Goal: Find specific page/section: Find specific page/section

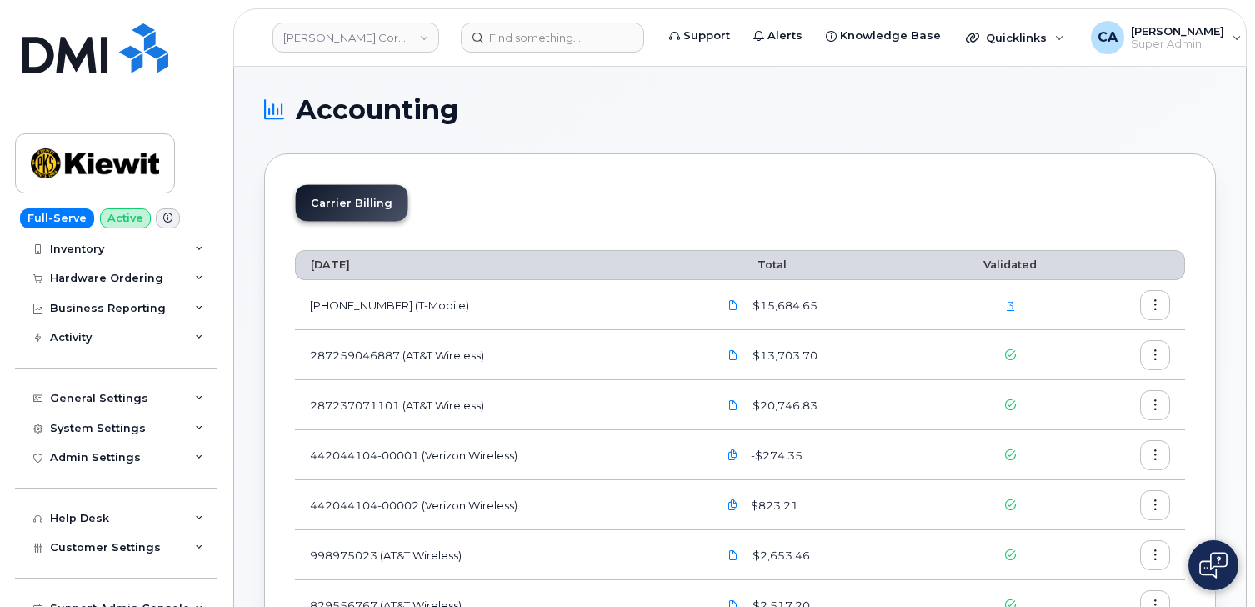
scroll to position [458, 0]
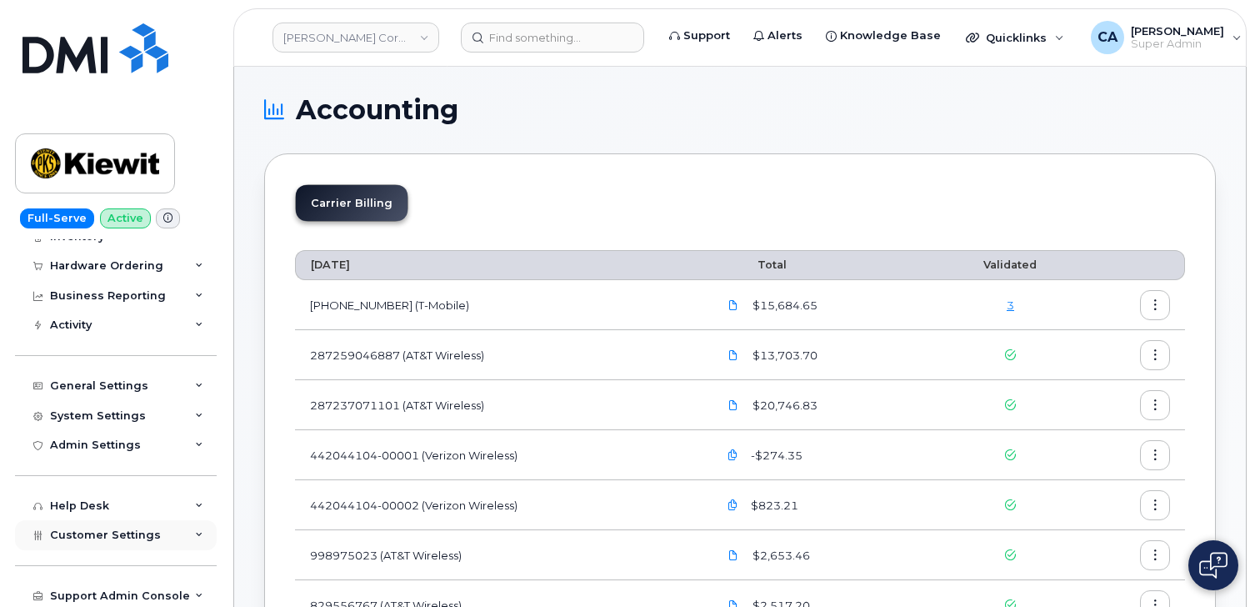
click at [87, 535] on span "Customer Settings" at bounding box center [105, 534] width 111 height 13
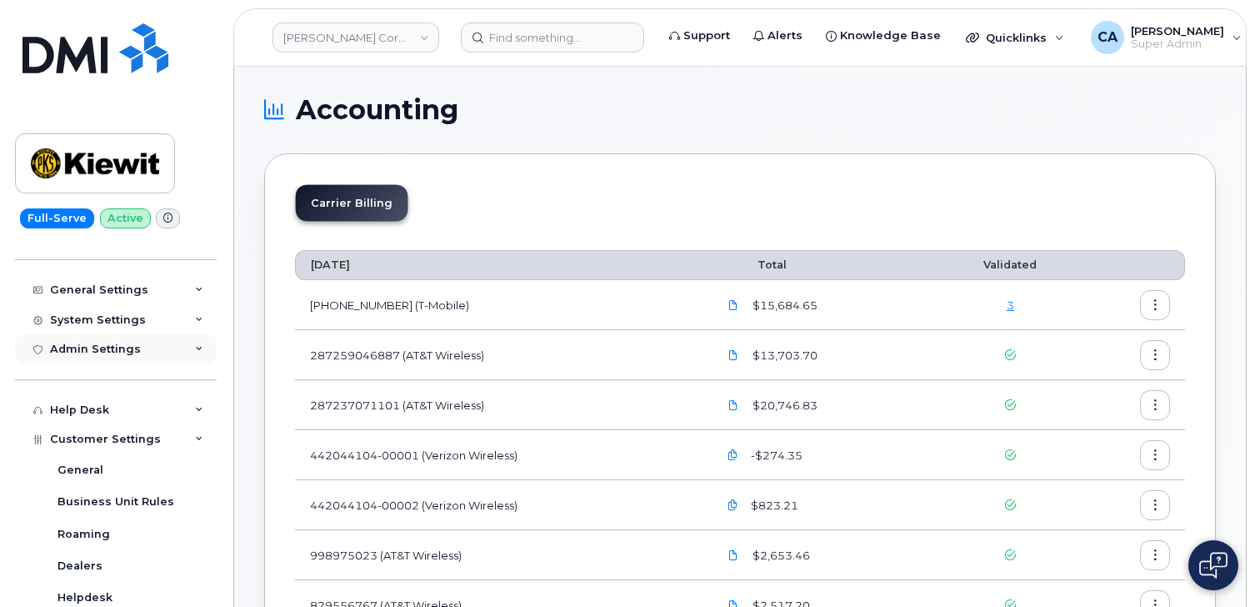
scroll to position [564, 0]
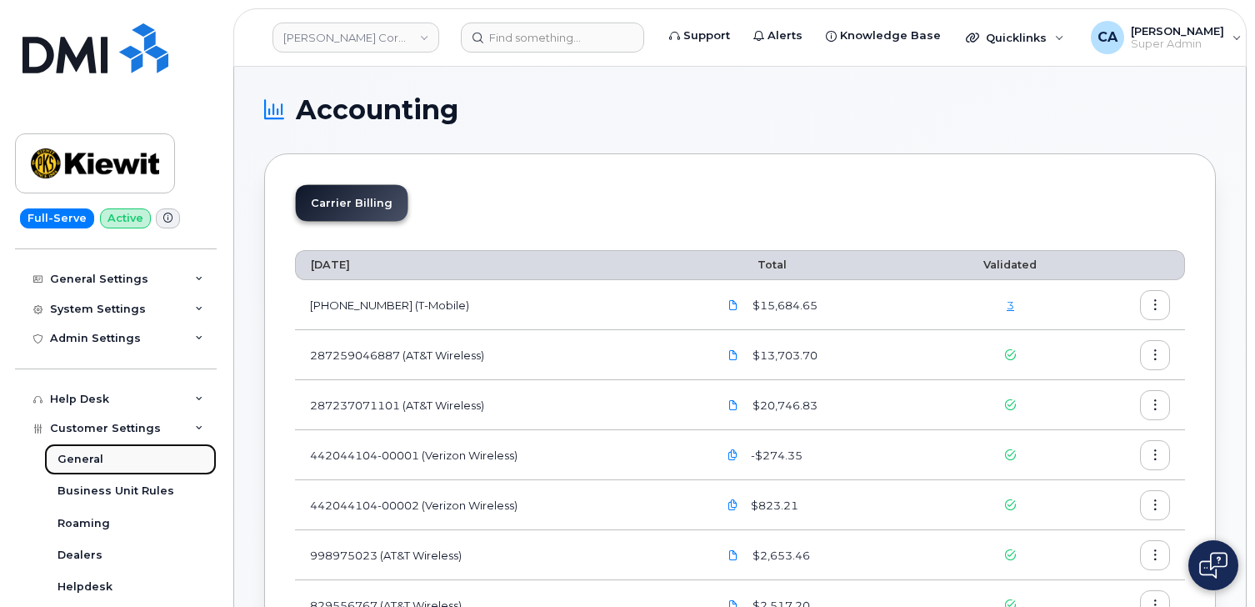
click at [98, 468] on link "General" at bounding box center [130, 459] width 173 height 32
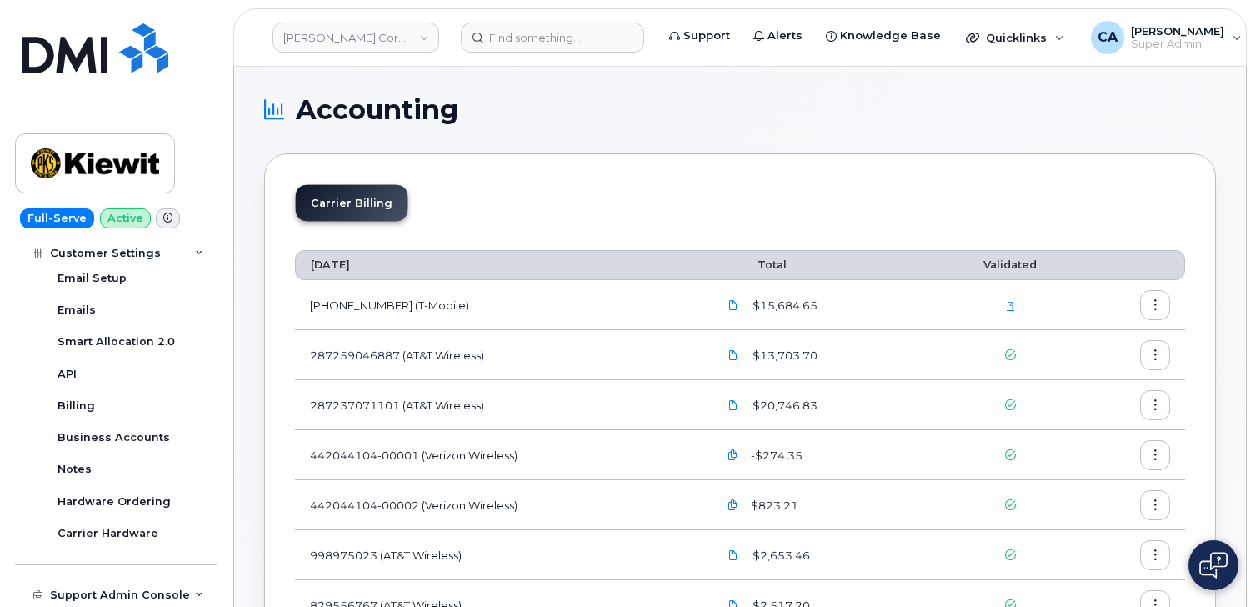
scroll to position [942, 0]
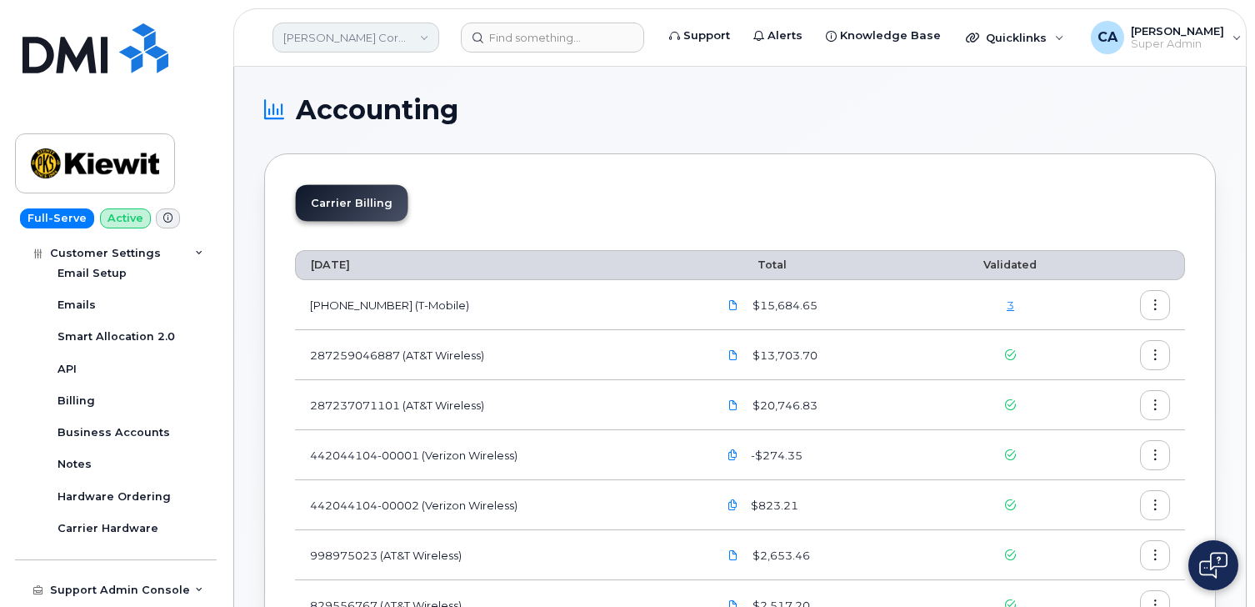
click at [356, 43] on link "[PERSON_NAME] Corporation" at bounding box center [356, 38] width 167 height 30
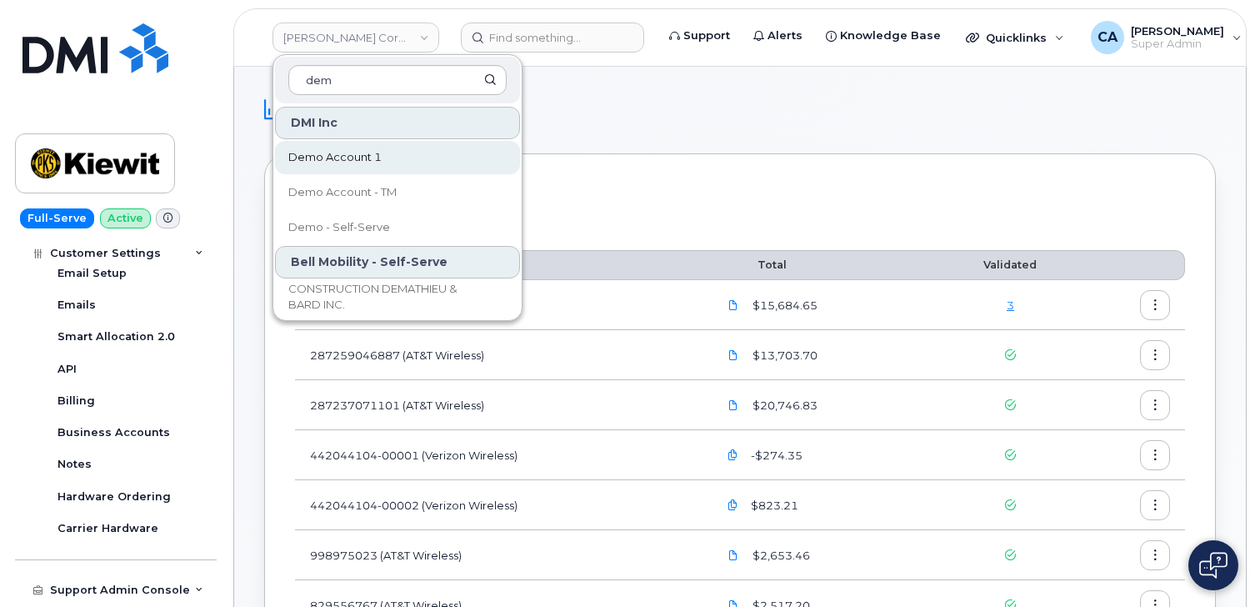
type input "dem"
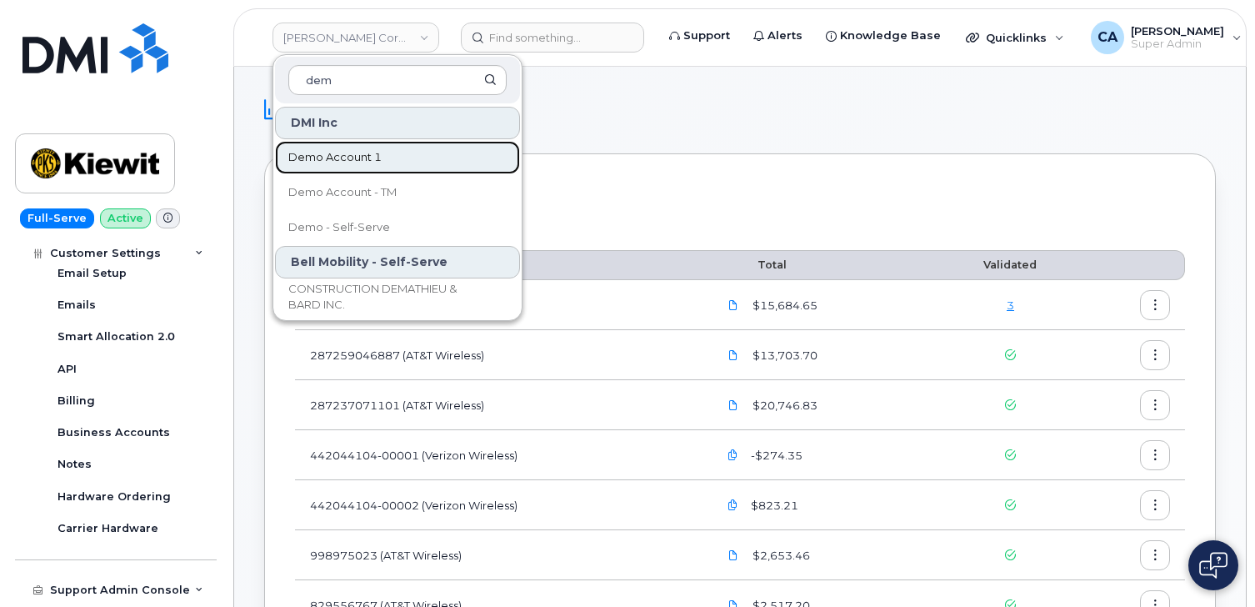
click at [333, 156] on span "Demo Account 1" at bounding box center [334, 157] width 93 height 17
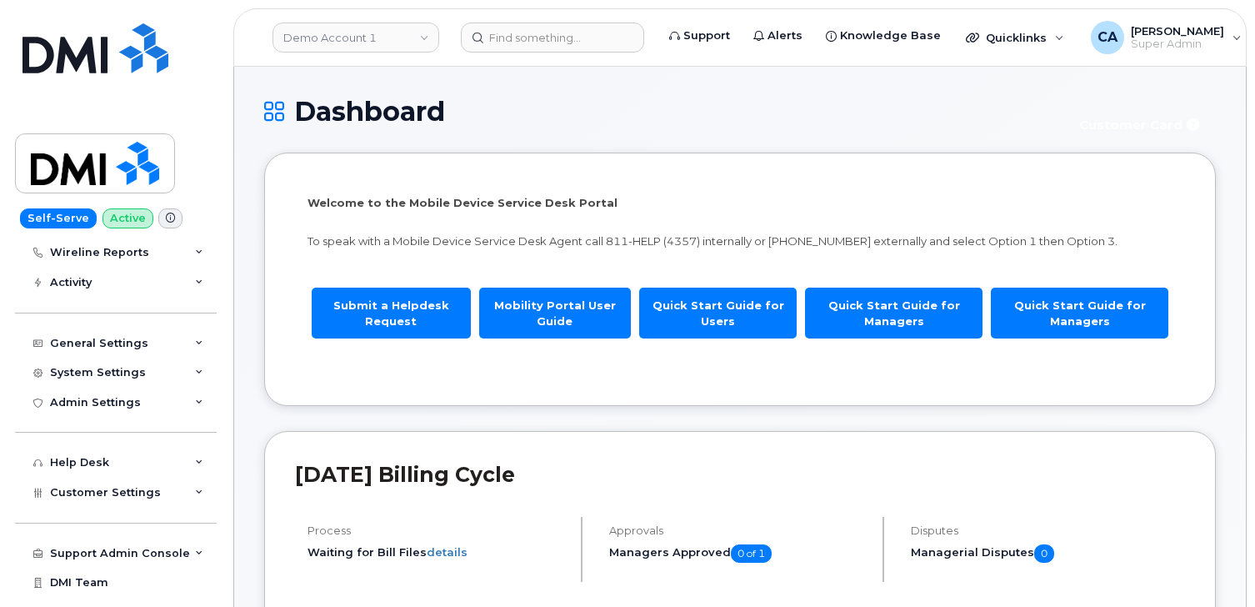
scroll to position [181, 0]
click at [85, 491] on span "Customer Settings" at bounding box center [105, 490] width 111 height 13
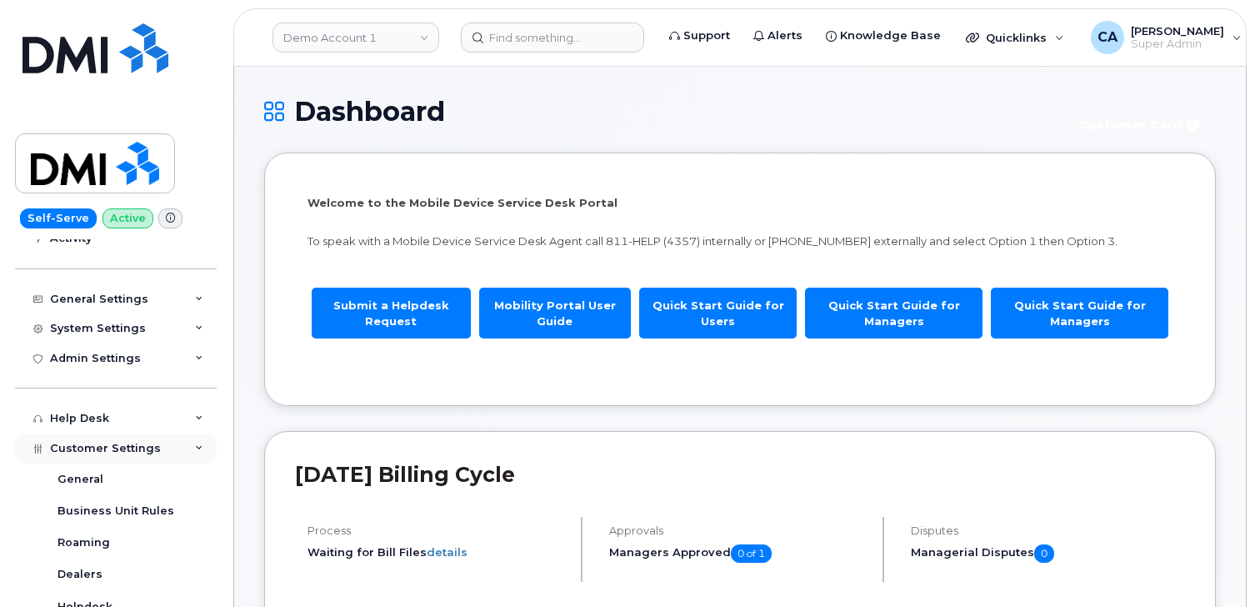
scroll to position [237, 0]
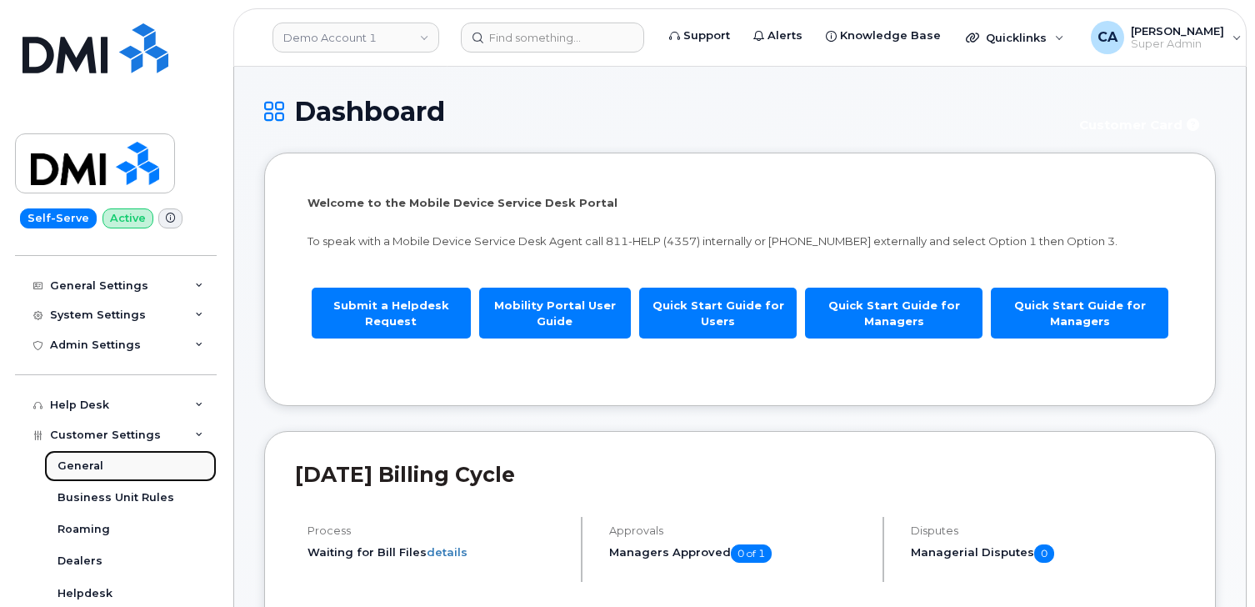
click at [88, 464] on div "General" at bounding box center [81, 465] width 46 height 15
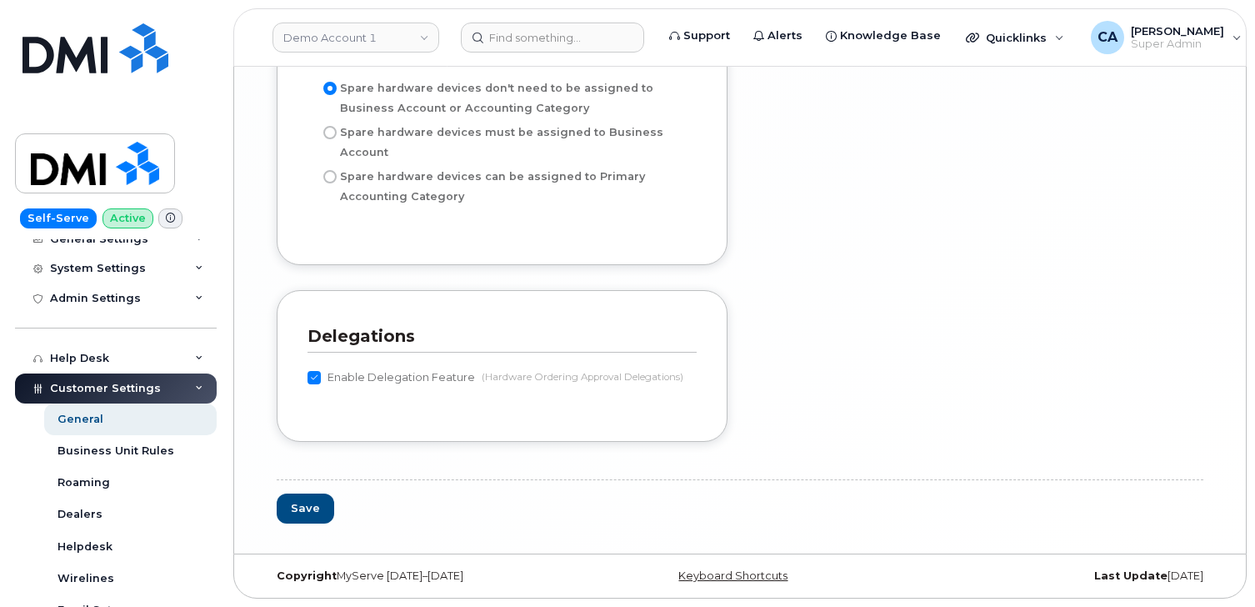
scroll to position [299, 0]
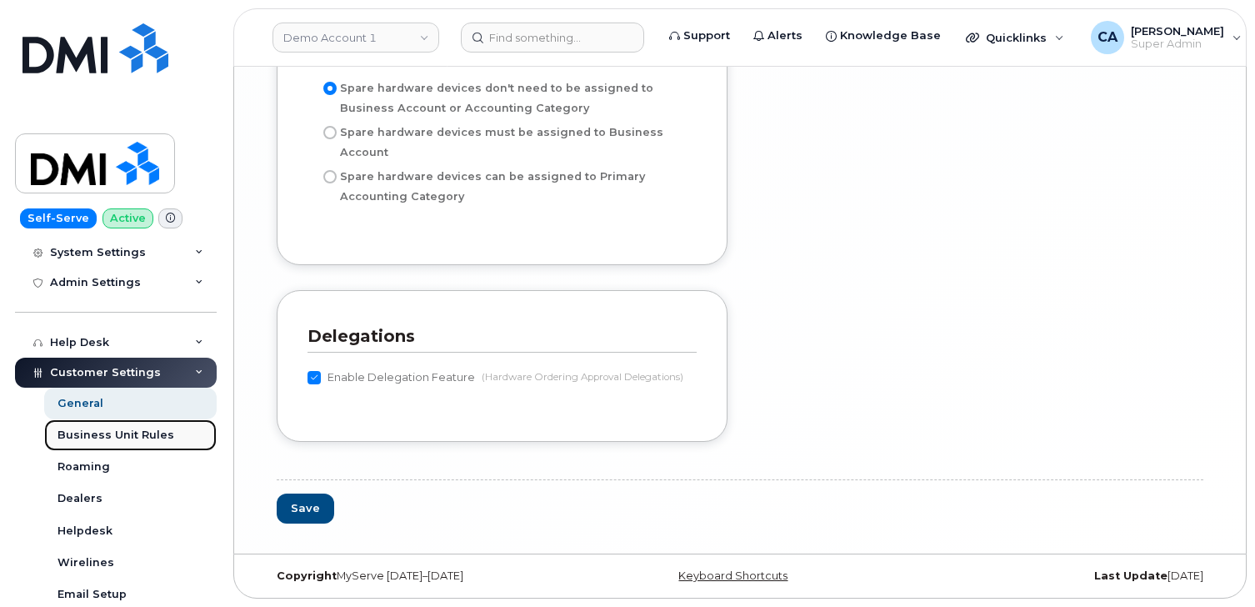
click at [83, 435] on div "Business Unit Rules" at bounding box center [116, 435] width 117 height 15
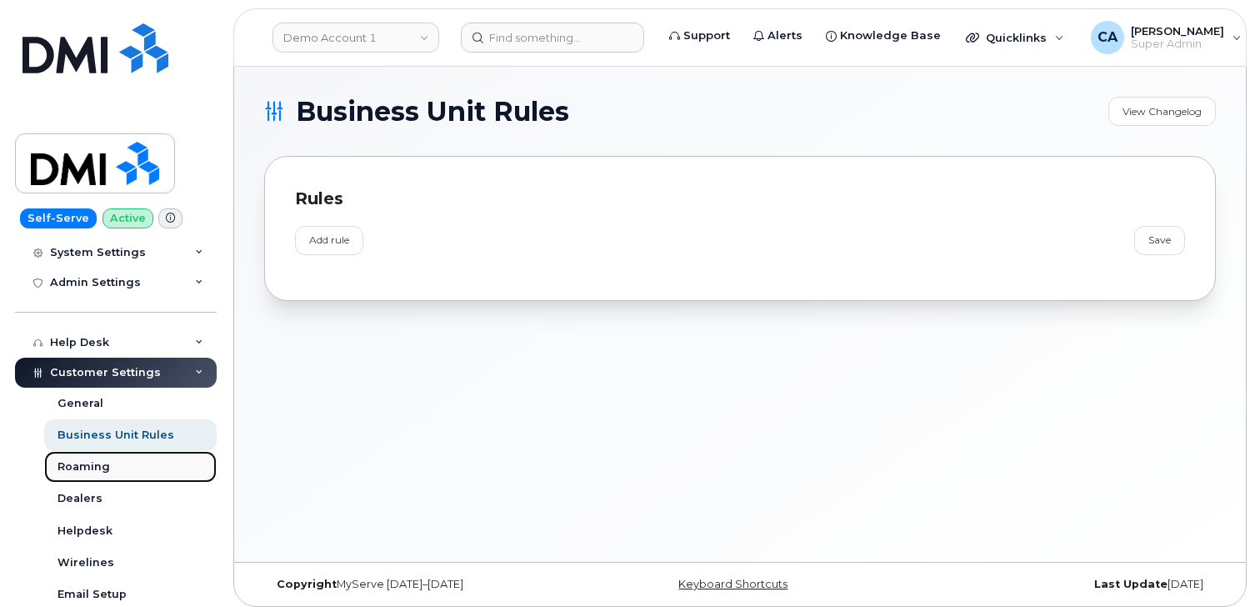
click at [83, 477] on link "Roaming" at bounding box center [130, 467] width 173 height 32
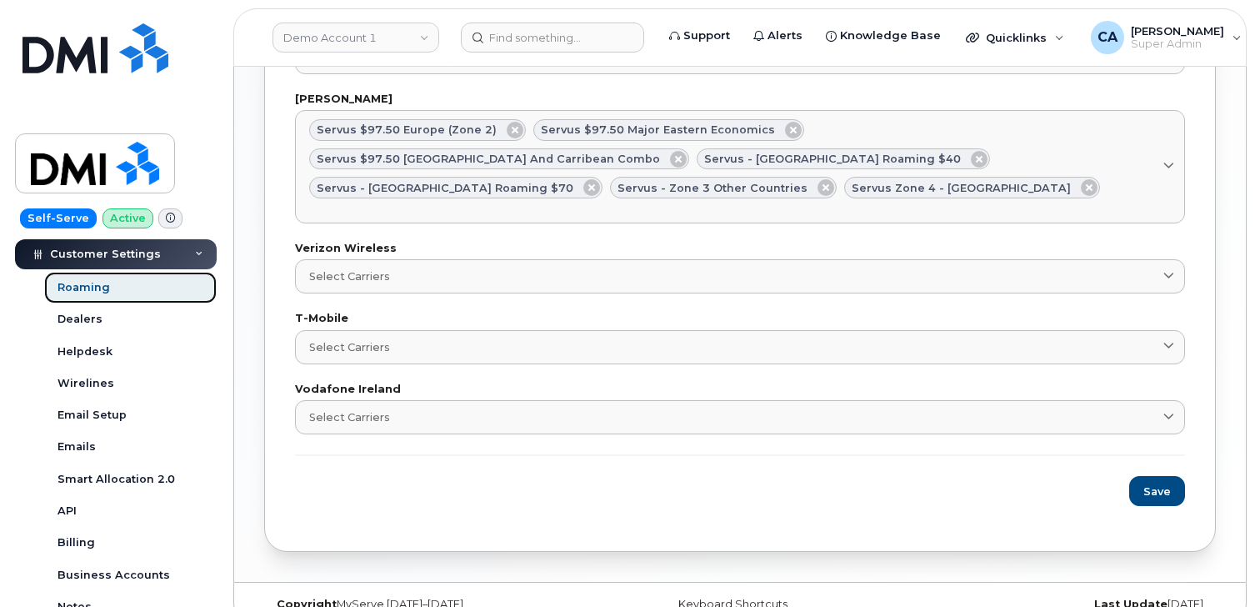
scroll to position [483, 0]
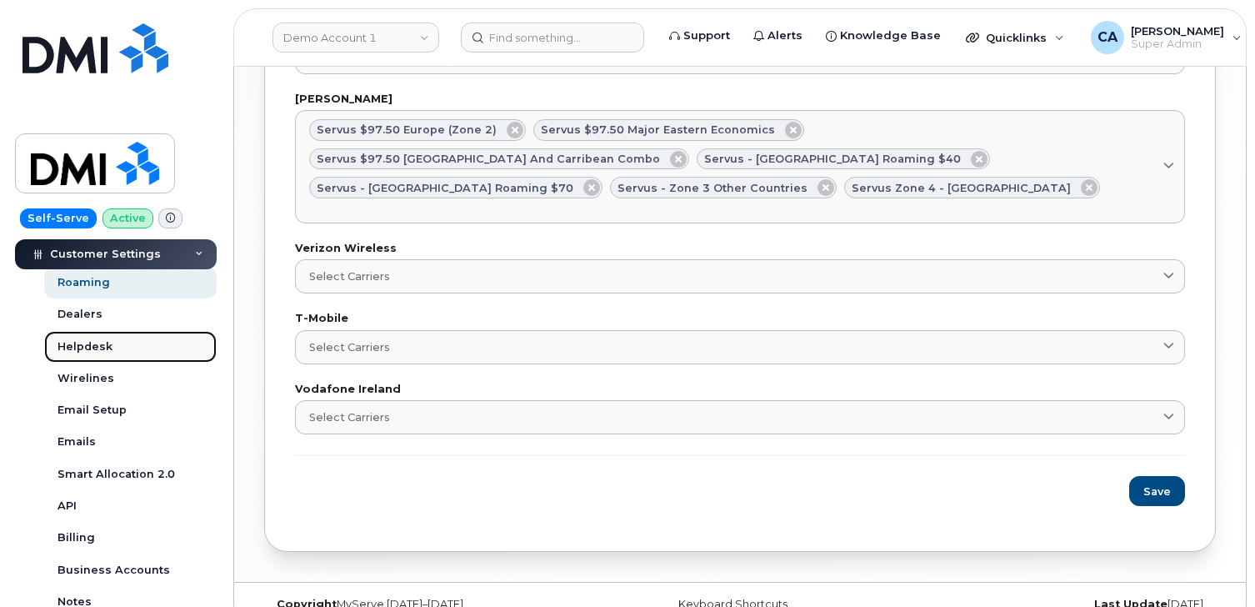
click at [109, 334] on link "Helpdesk" at bounding box center [130, 347] width 173 height 32
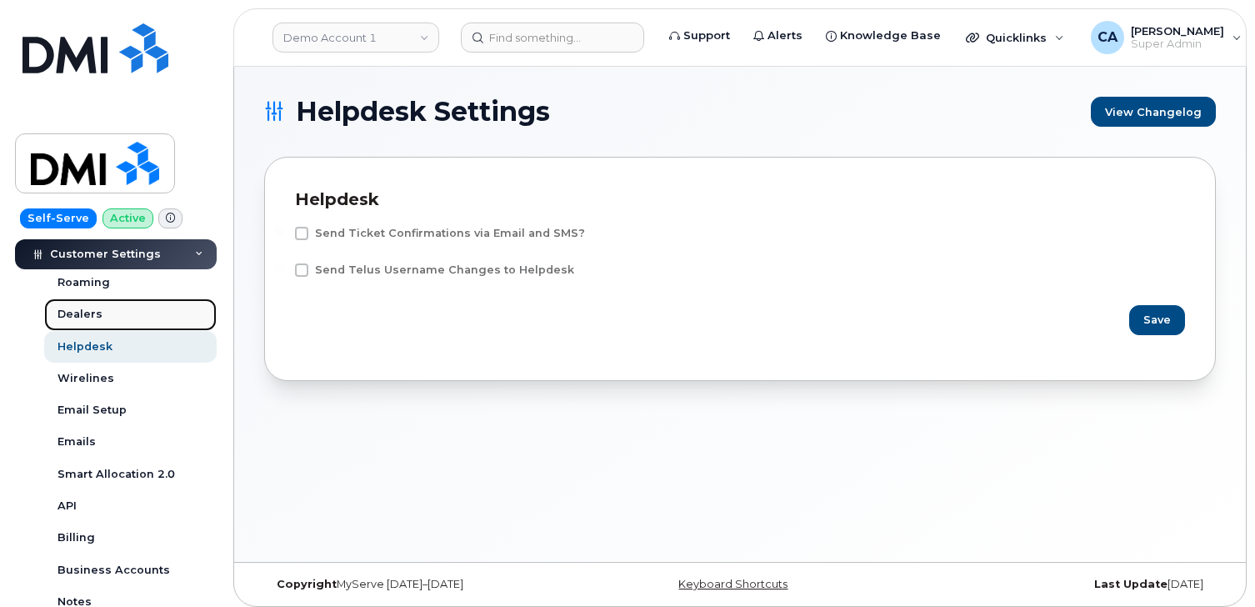
click at [102, 318] on link "Dealers" at bounding box center [130, 314] width 173 height 32
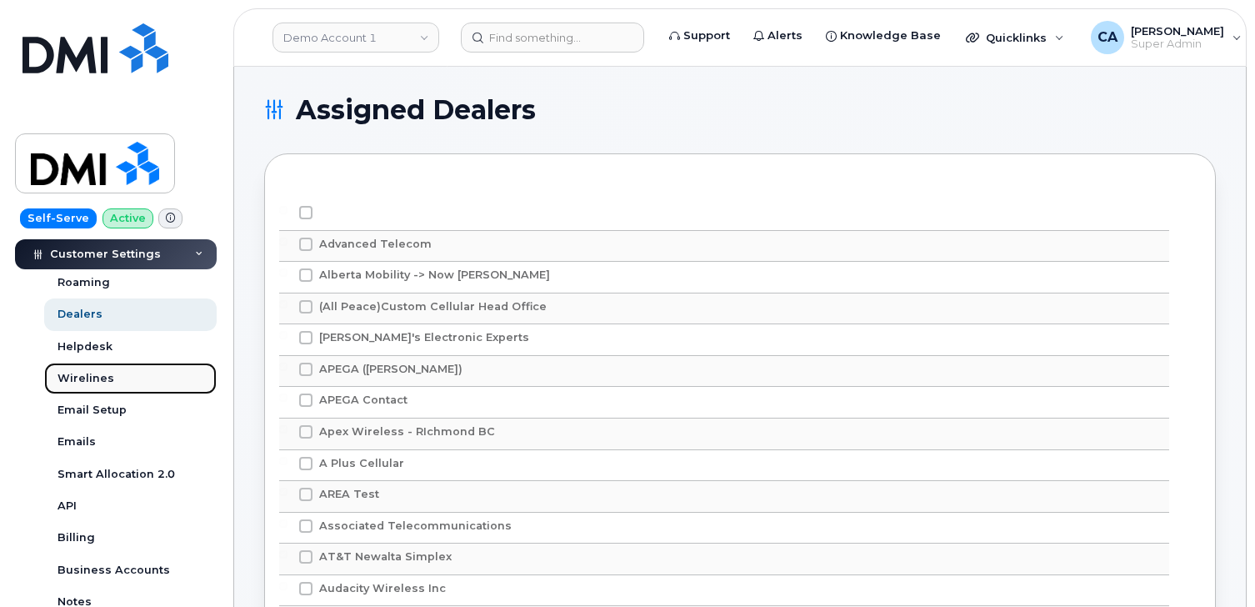
click at [99, 371] on div "Wirelines" at bounding box center [86, 378] width 57 height 15
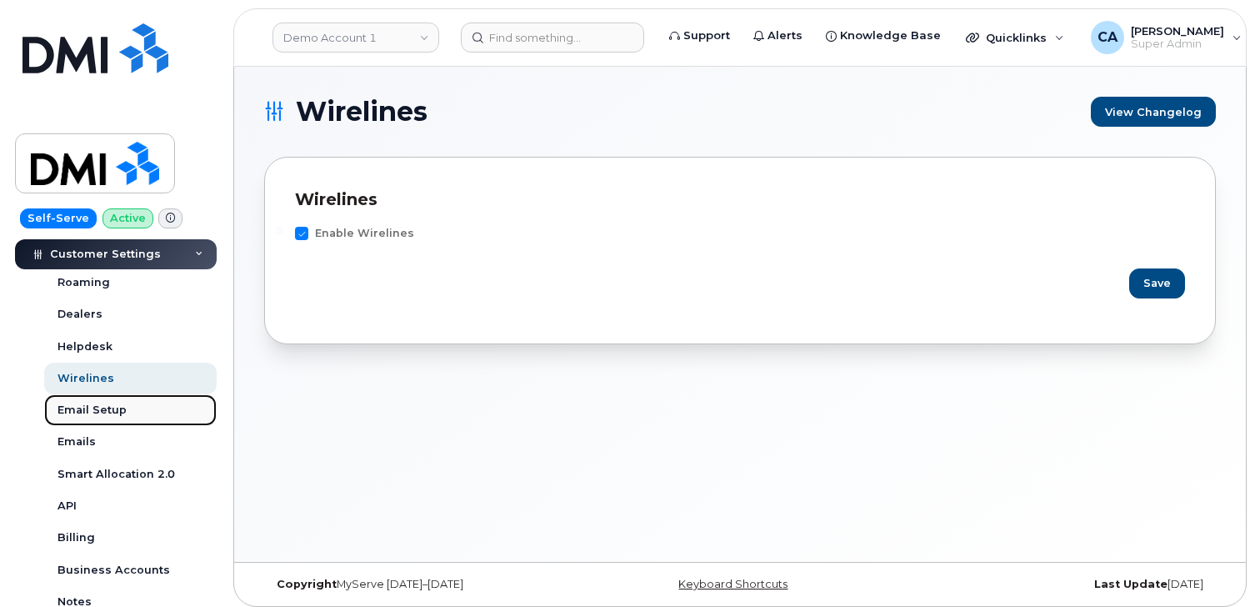
click at [97, 416] on div "Email Setup" at bounding box center [92, 410] width 69 height 15
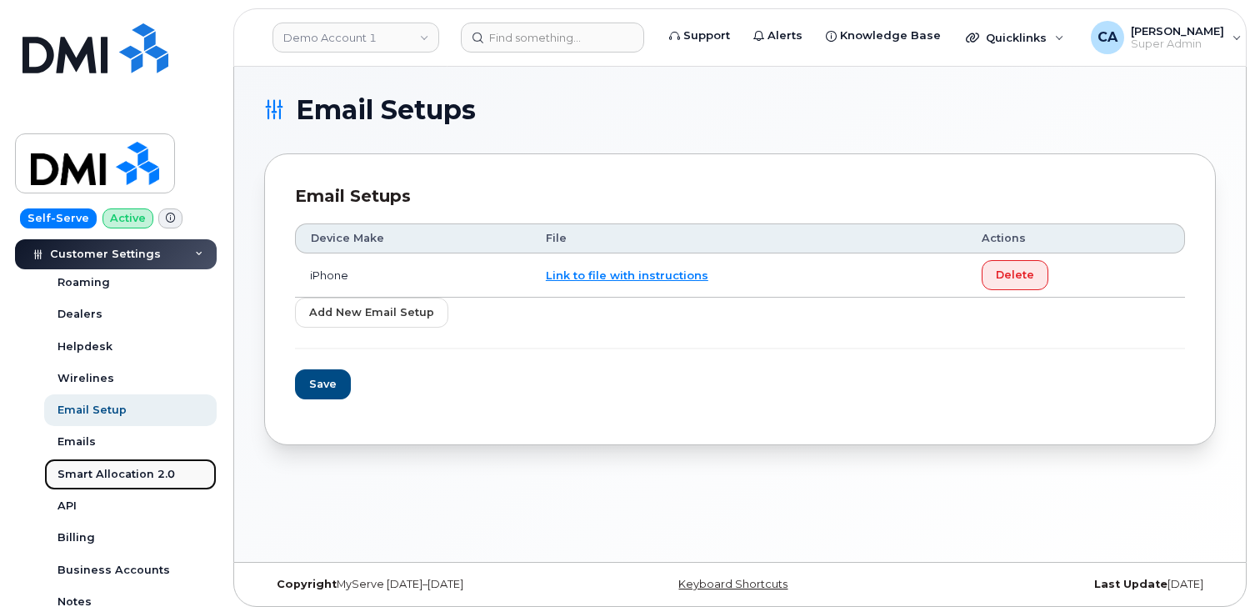
click at [87, 468] on div "Smart Allocation 2.0" at bounding box center [117, 474] width 118 height 15
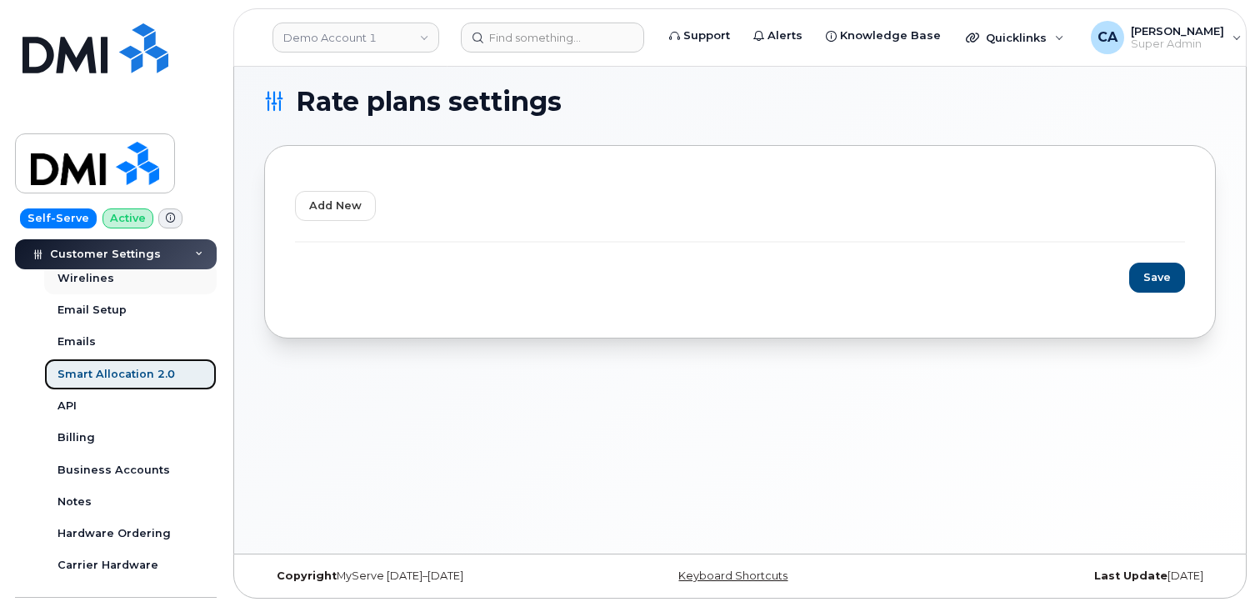
scroll to position [582, 0]
click at [392, 33] on link "Demo Account 1" at bounding box center [356, 38] width 167 height 30
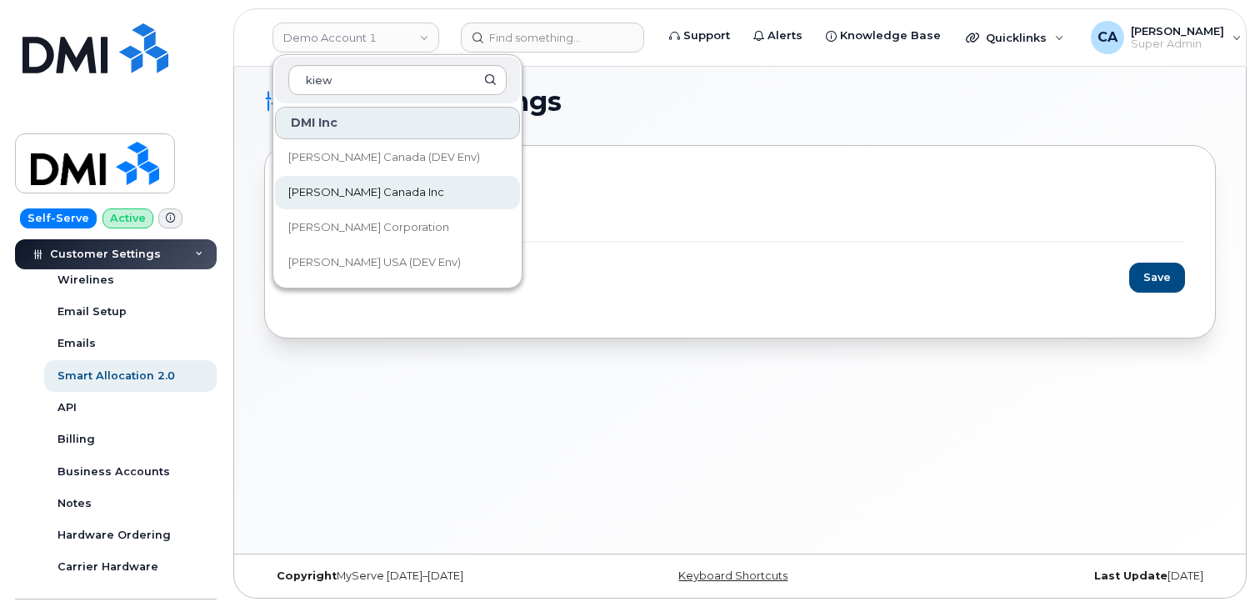
type input "kiew"
click at [357, 194] on span "Kiewit Canada Inc" at bounding box center [366, 192] width 156 height 17
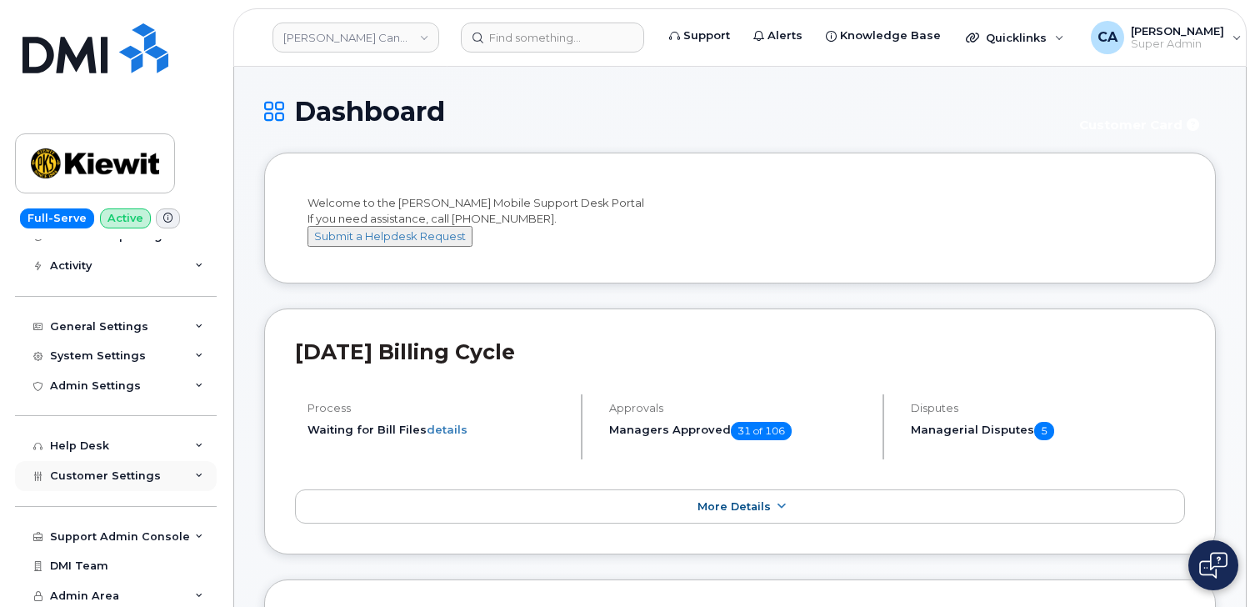
click at [80, 479] on span "Customer Settings" at bounding box center [105, 475] width 111 height 13
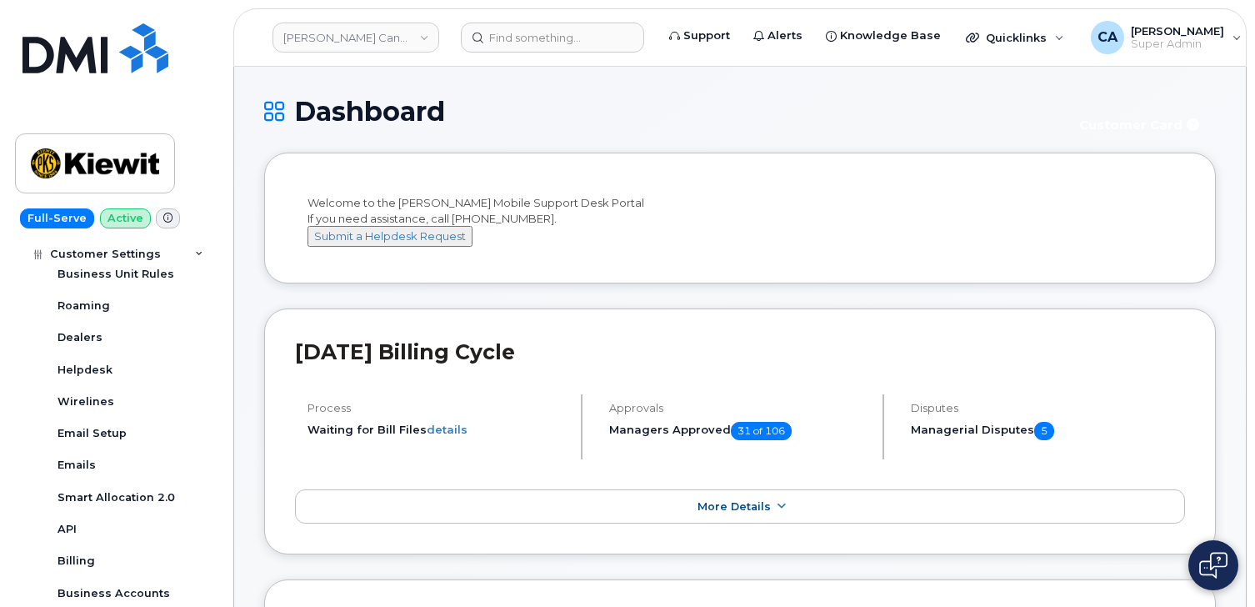
scroll to position [486, 0]
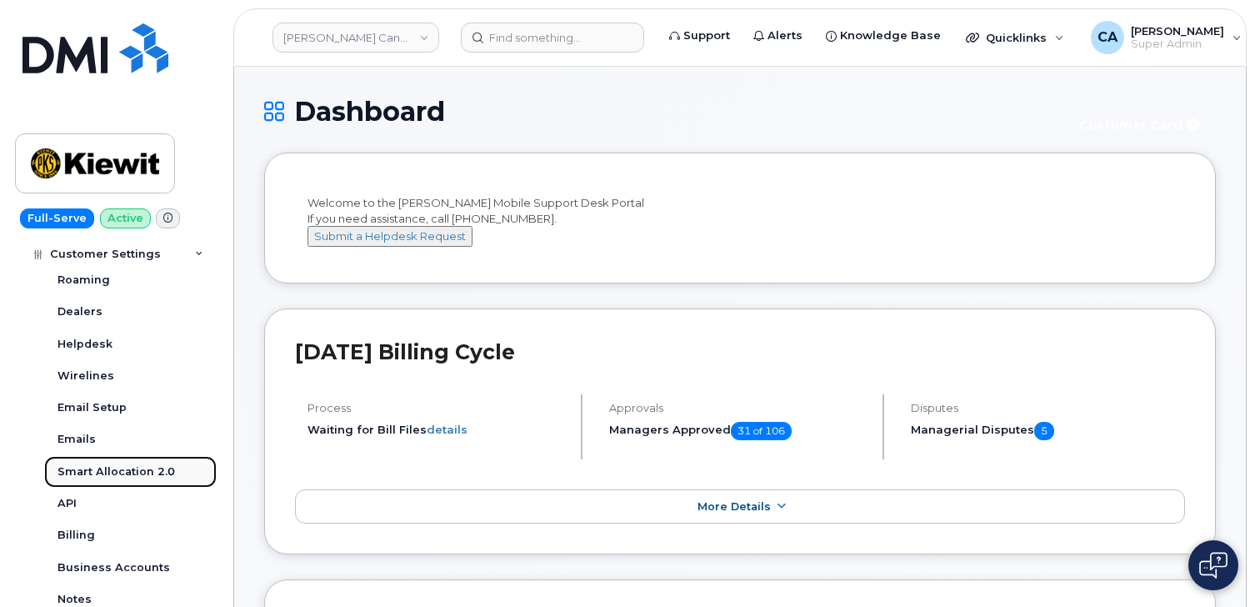
click at [88, 473] on div "Smart Allocation 2.0" at bounding box center [117, 471] width 118 height 15
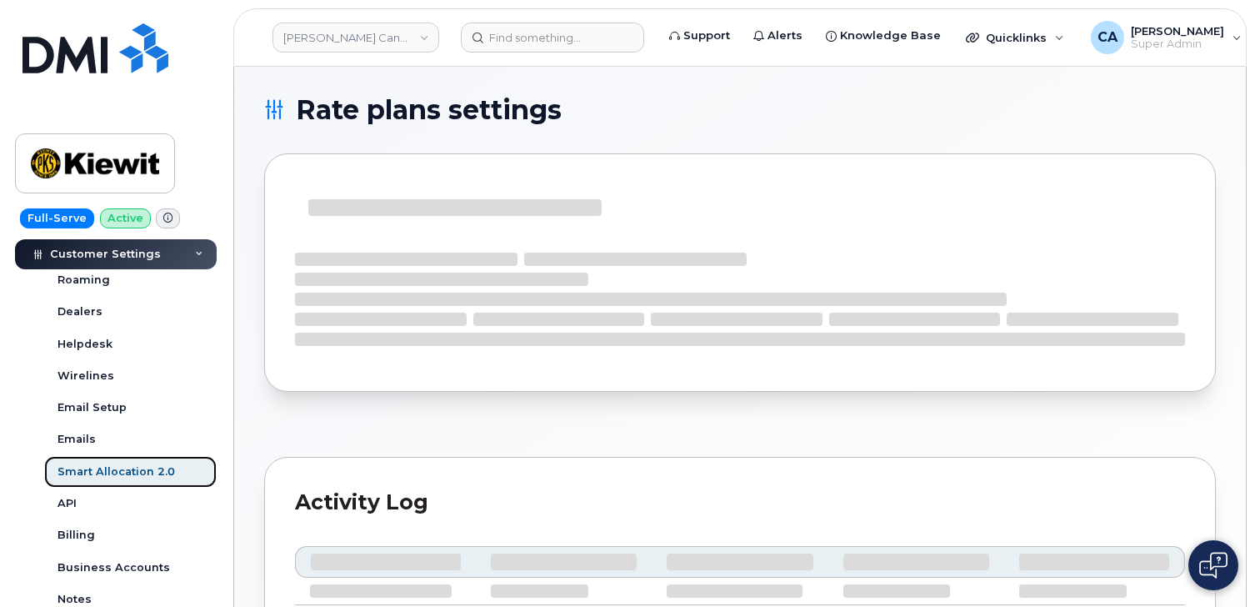
select select "4853347"
select select "2188317"
select select "2483411"
select select "3472267"
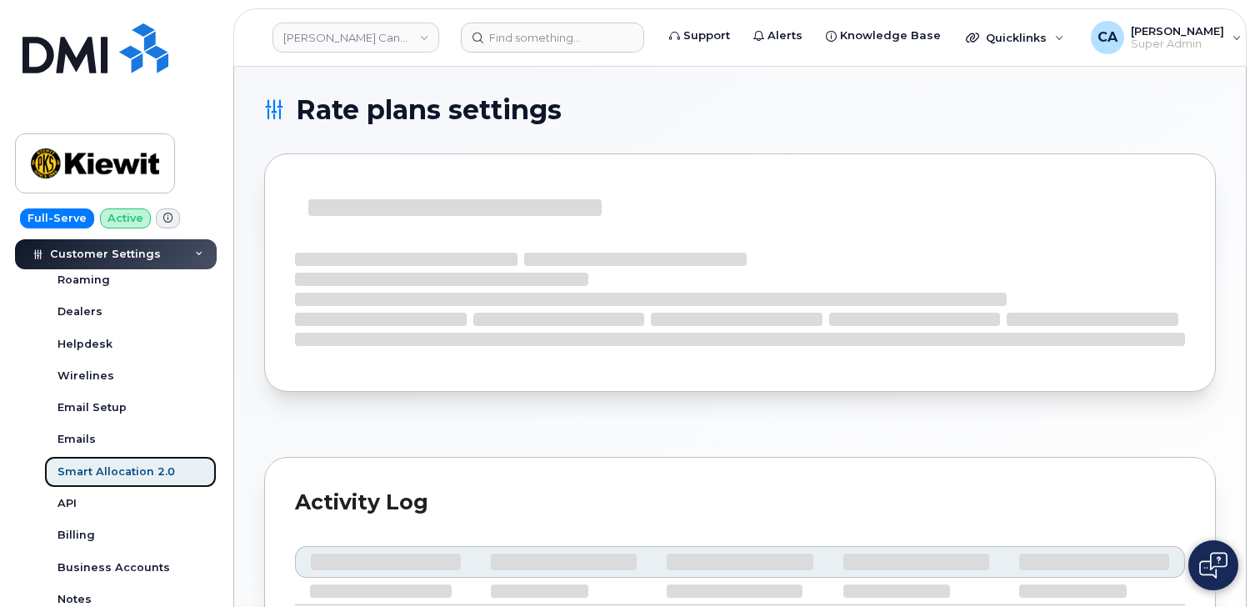
select select "3412024"
select select "2723"
select select "3472267"
select select "2649"
select select "3648230"
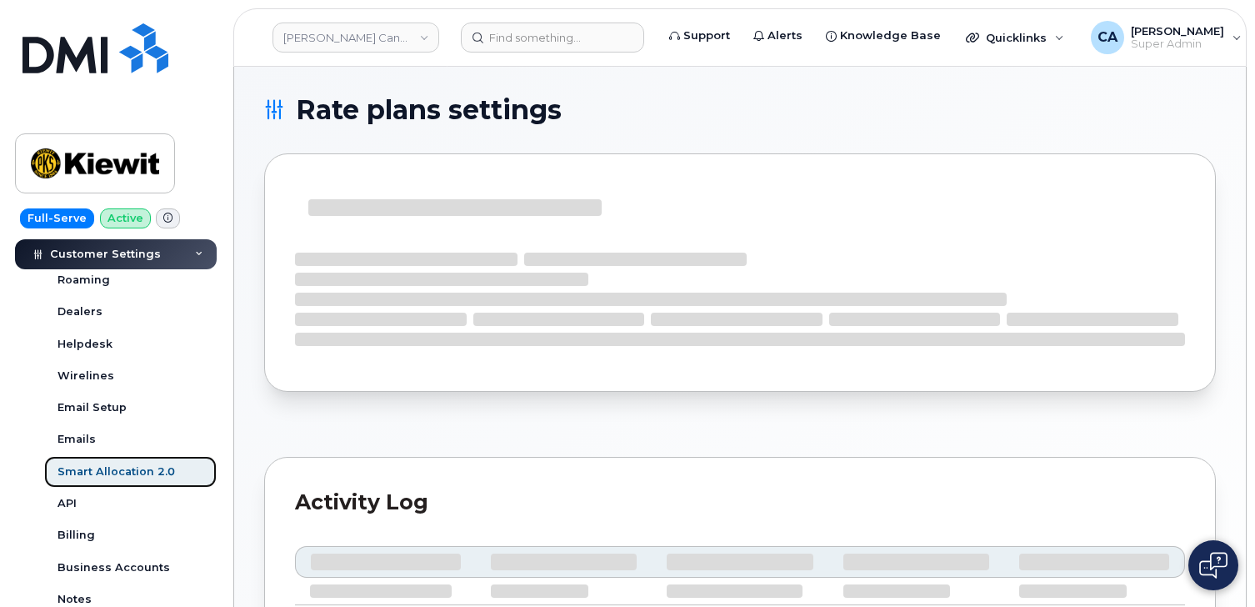
select select "3759697"
select select "2629479"
select select "2633694"
select select "2572144"
select select "3472266"
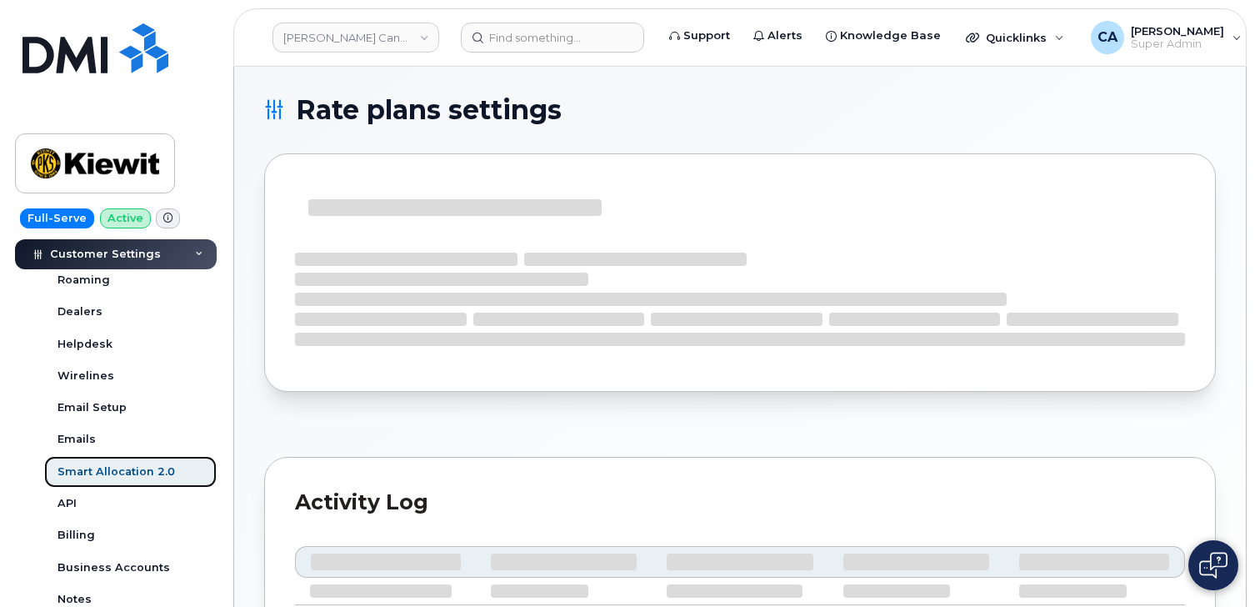
select select "3433964"
select select "3648229"
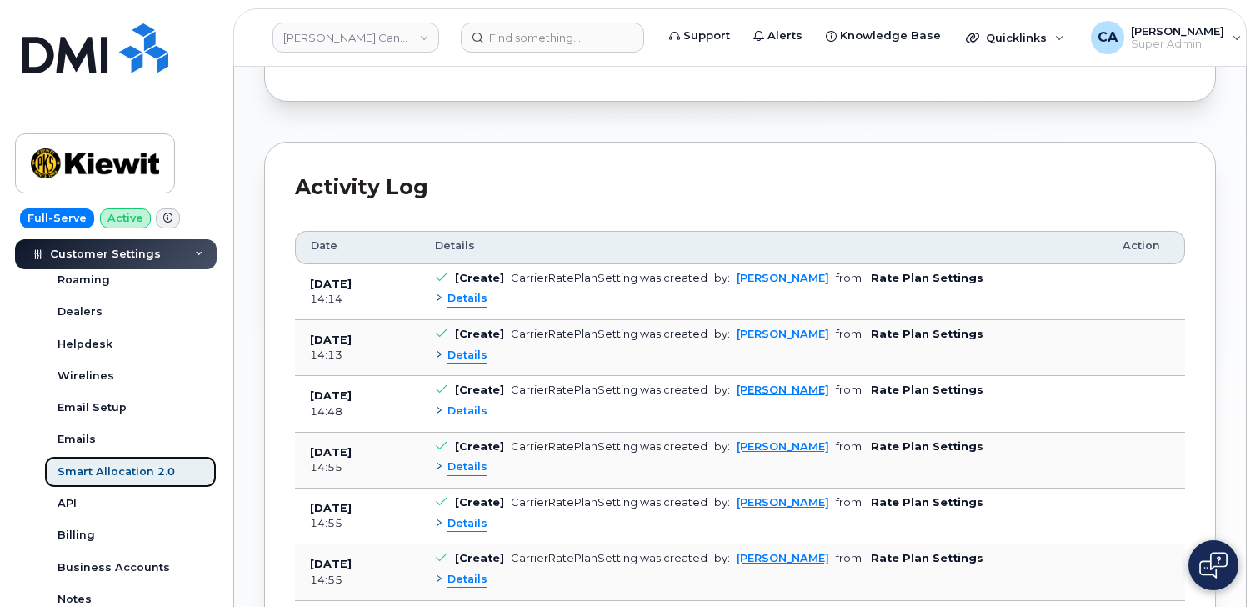
scroll to position [1509, 0]
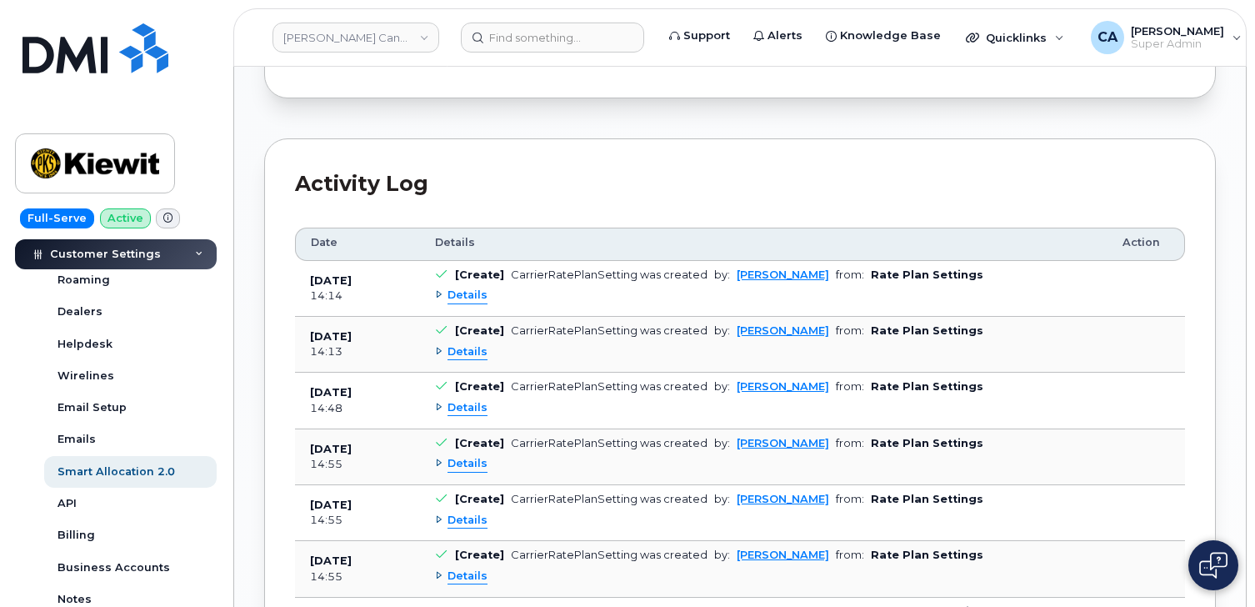
click at [478, 298] on span "Details" at bounding box center [468, 296] width 40 height 16
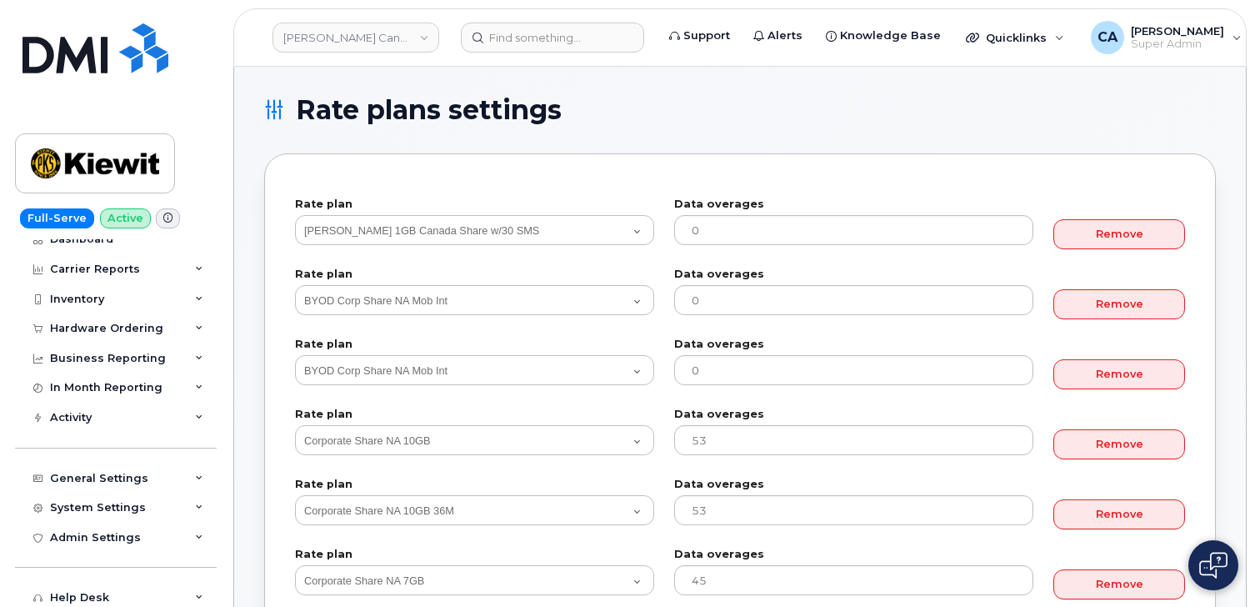
scroll to position [0, 0]
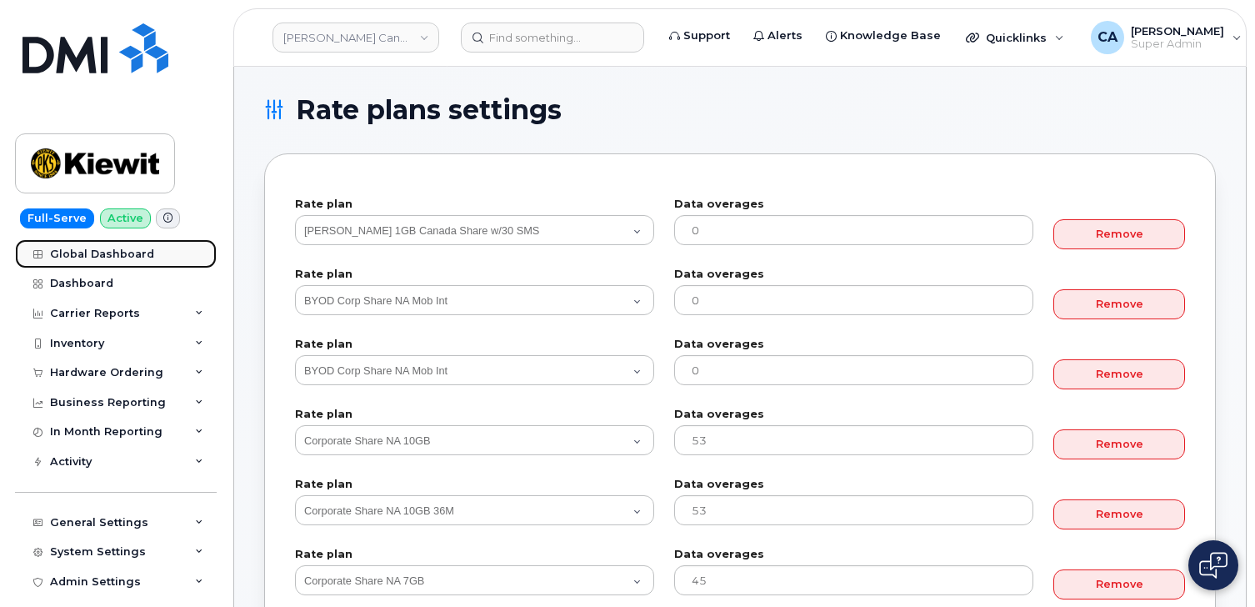
click at [95, 261] on link "Global Dashboard" at bounding box center [116, 254] width 202 height 30
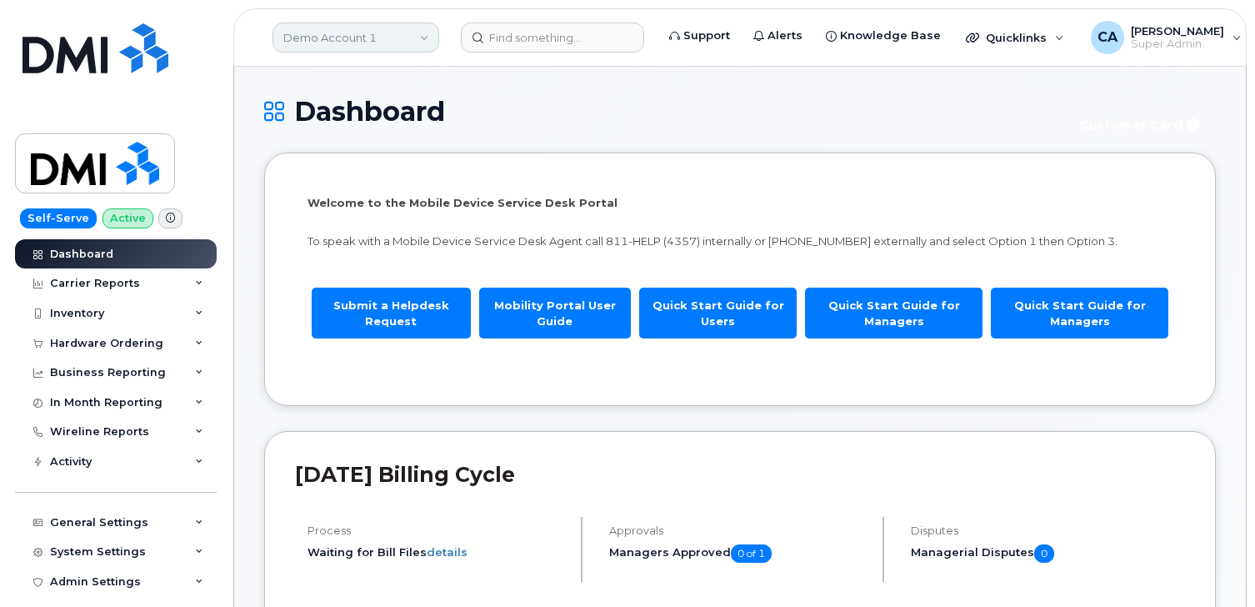
click at [398, 48] on link "Demo Account 1" at bounding box center [356, 38] width 167 height 30
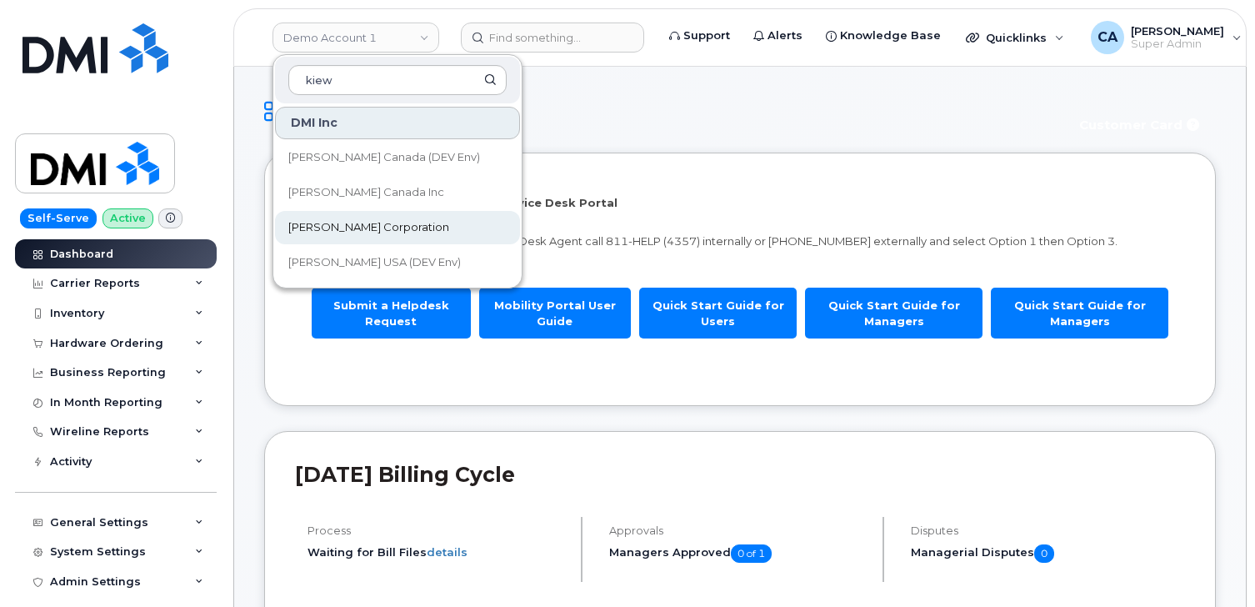
type input "kiew"
click at [312, 234] on span "[PERSON_NAME] Corporation" at bounding box center [368, 227] width 161 height 17
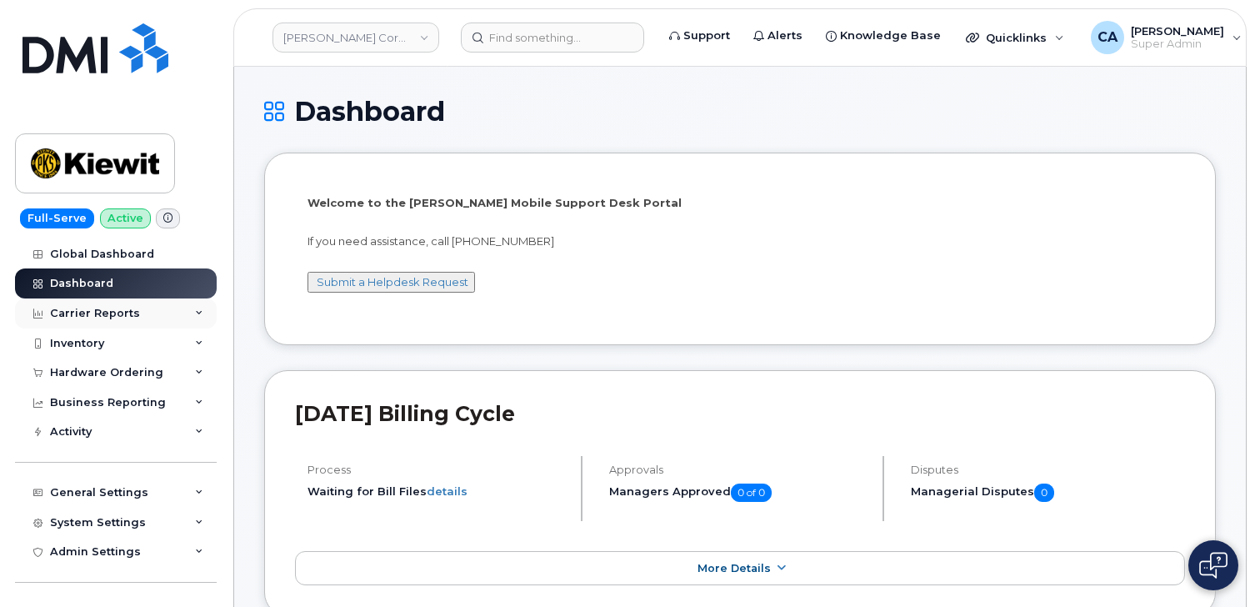
click at [128, 303] on div "Carrier Reports" at bounding box center [116, 313] width 202 height 30
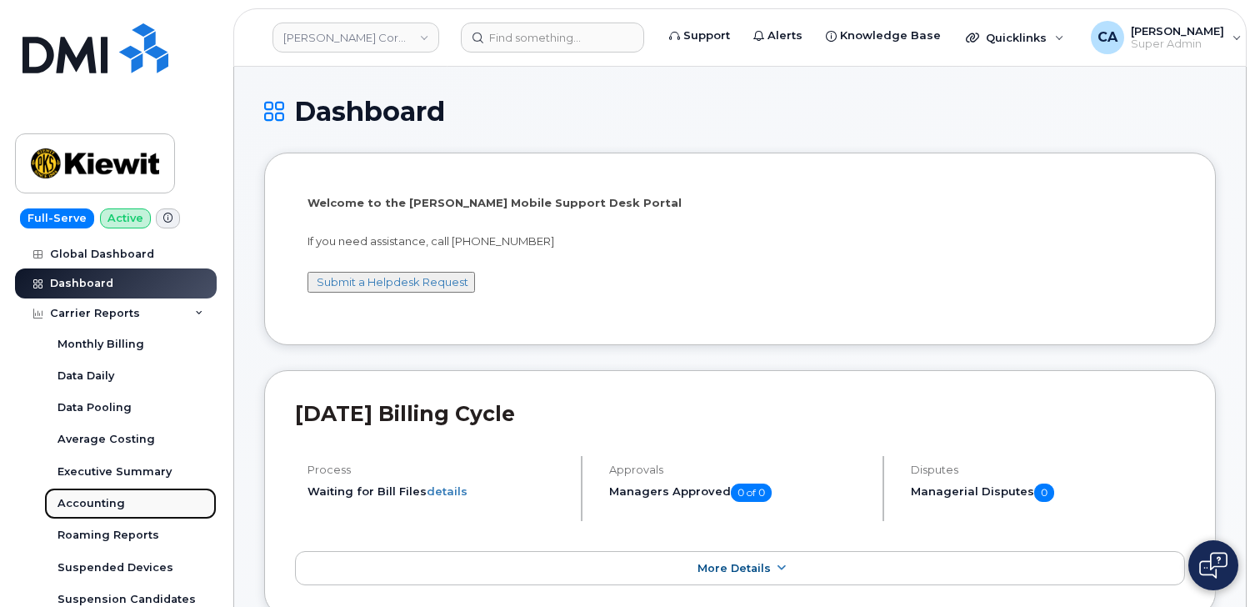
click at [81, 503] on div "Accounting" at bounding box center [92, 503] width 68 height 15
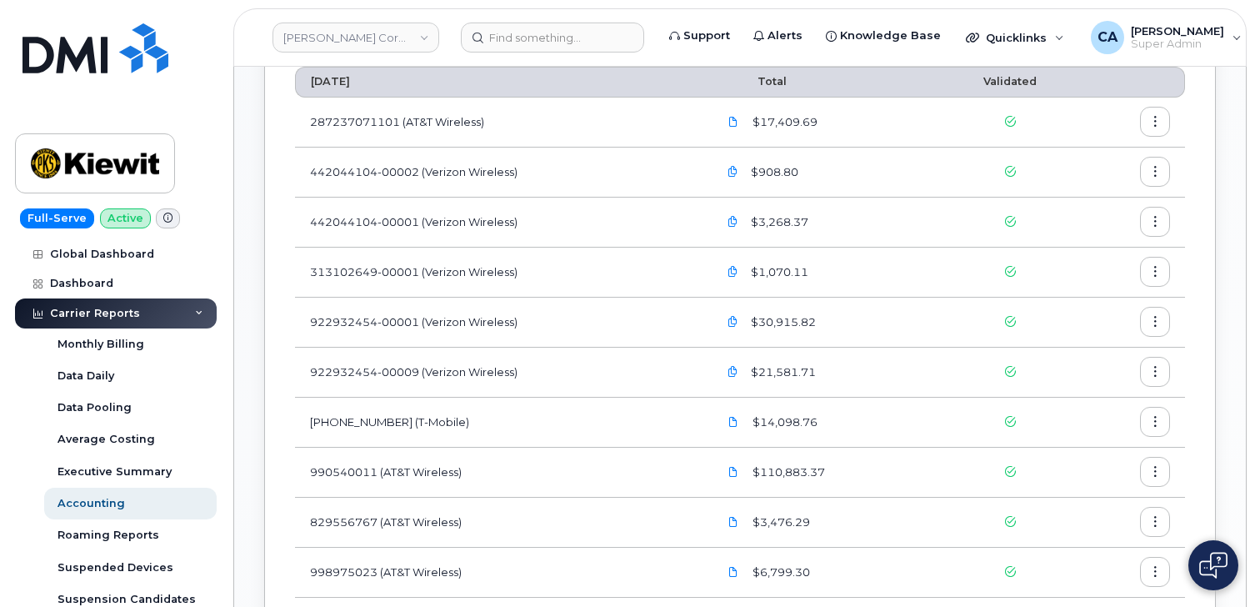
scroll to position [789, 0]
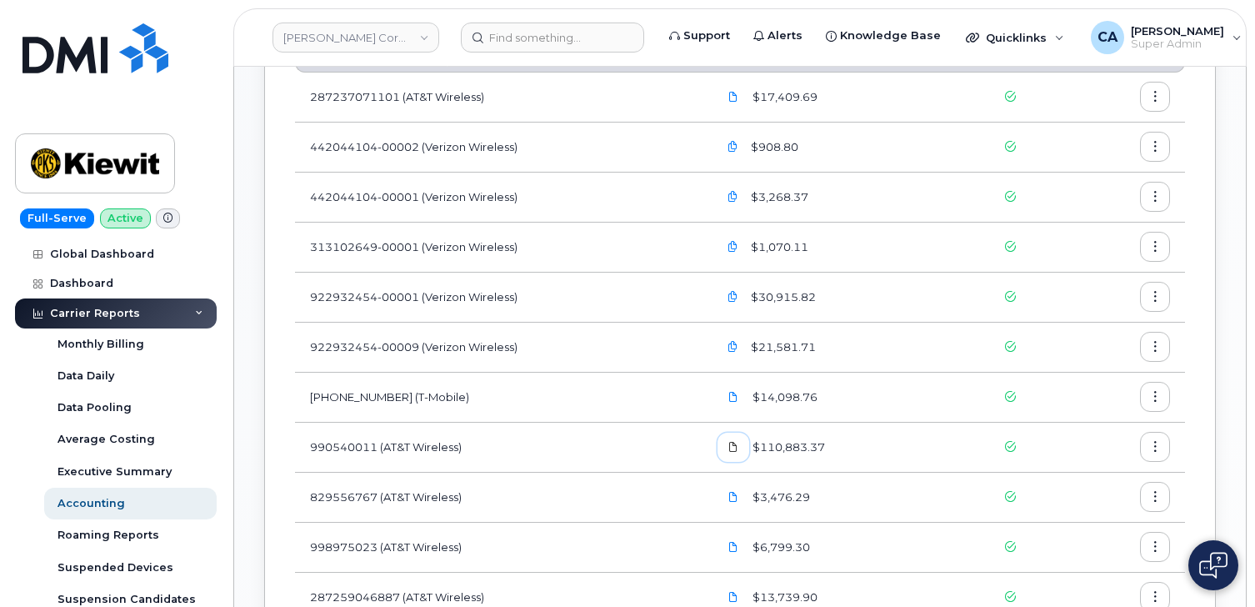
click at [733, 443] on icon at bounding box center [734, 447] width 10 height 10
